Goal: Task Accomplishment & Management: Manage account settings

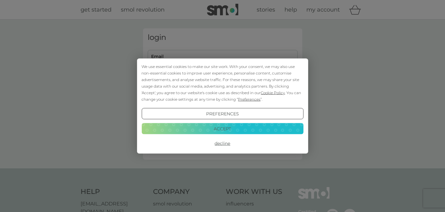
type input "Malve@gmx.de"
click at [222, 143] on button "Decline" at bounding box center [222, 143] width 162 height 11
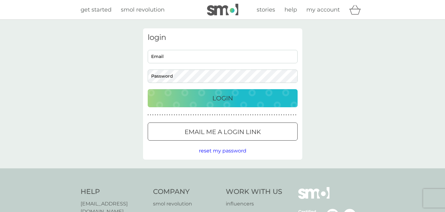
type input "[PERSON_NAME][EMAIL_ADDRESS][DOMAIN_NAME]"
click at [202, 102] on div "Login" at bounding box center [222, 98] width 137 height 10
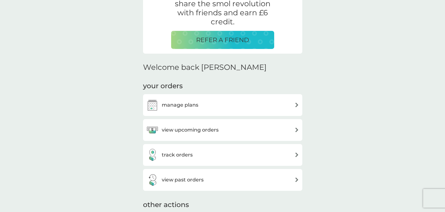
scroll to position [140, 0]
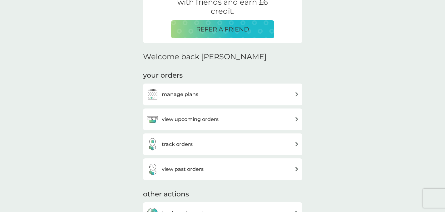
click at [212, 118] on h3 "view upcoming orders" at bounding box center [190, 119] width 57 height 8
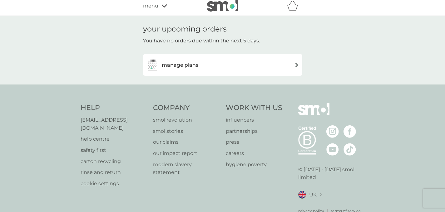
scroll to position [4, 0]
click at [259, 63] on div "manage plans" at bounding box center [222, 64] width 153 height 12
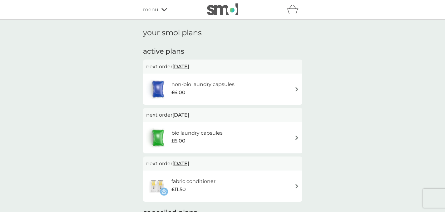
click at [200, 81] on h6 "non-bio laundry capsules" at bounding box center [202, 85] width 63 height 8
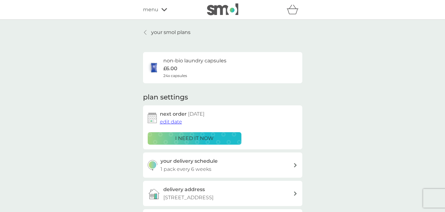
click at [150, 11] on span "menu" at bounding box center [150, 10] width 15 height 8
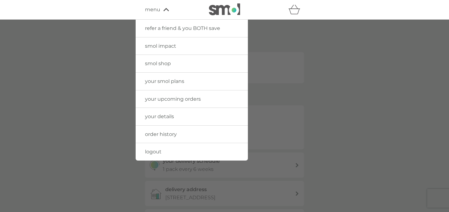
click at [179, 135] on link "order history" at bounding box center [192, 134] width 112 height 17
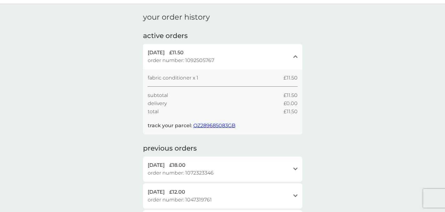
scroll to position [2, 0]
